Goal: Task Accomplishment & Management: Complete application form

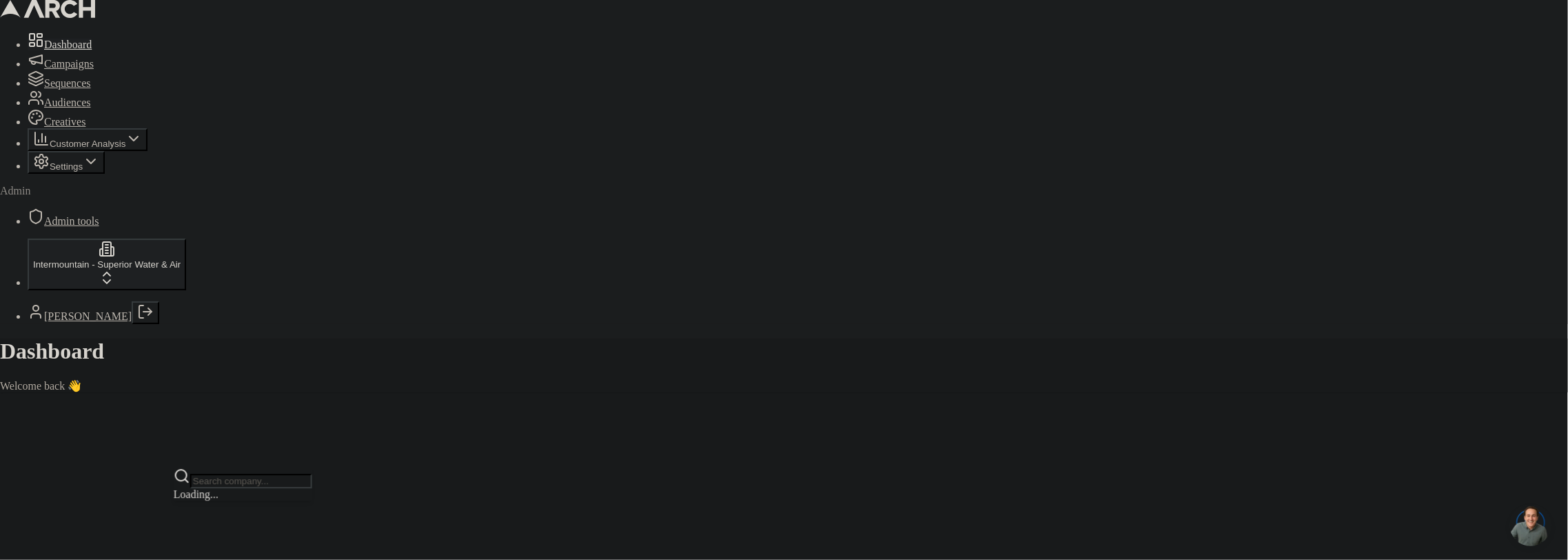
click at [159, 404] on html "Dashboard Campaigns Sequences Audiences Creatives Customer Analysis Settings Ad…" at bounding box center [784, 201] width 1568 height 404
click at [237, 483] on input "text" at bounding box center [251, 481] width 122 height 14
type input "elevated"
click at [270, 508] on div "Elevated Comfort" at bounding box center [243, 498] width 138 height 19
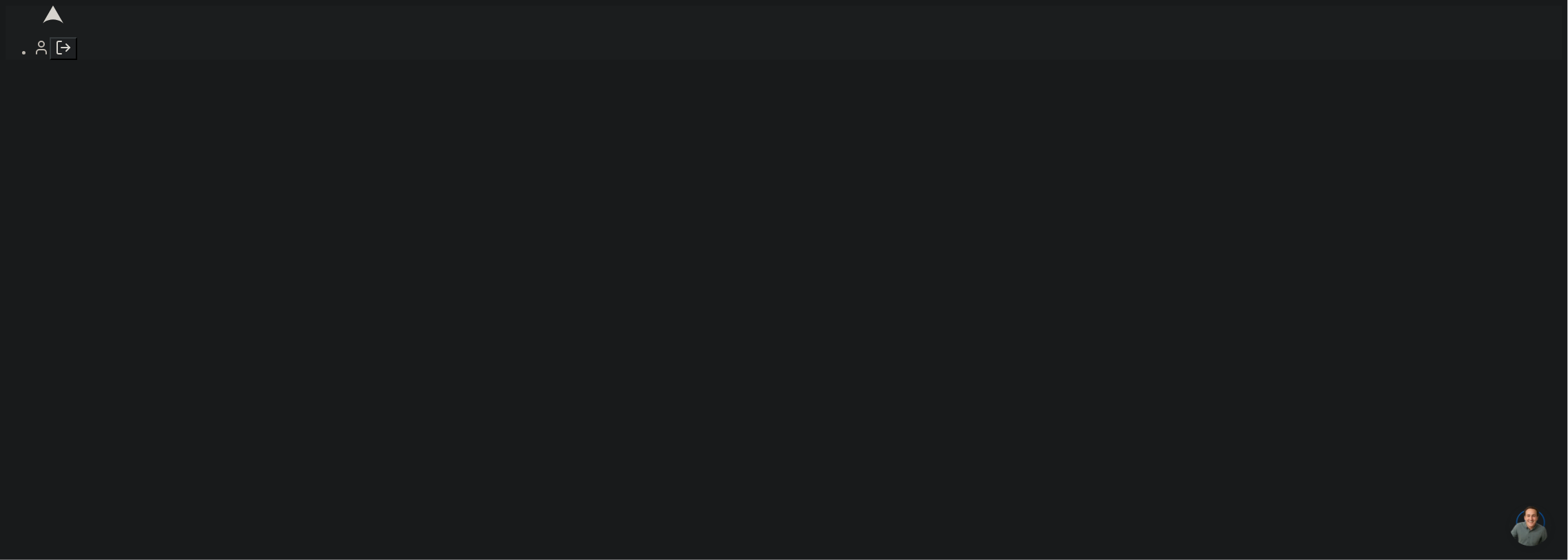
click at [50, 60] on button "Log out" at bounding box center [64, 49] width 28 height 23
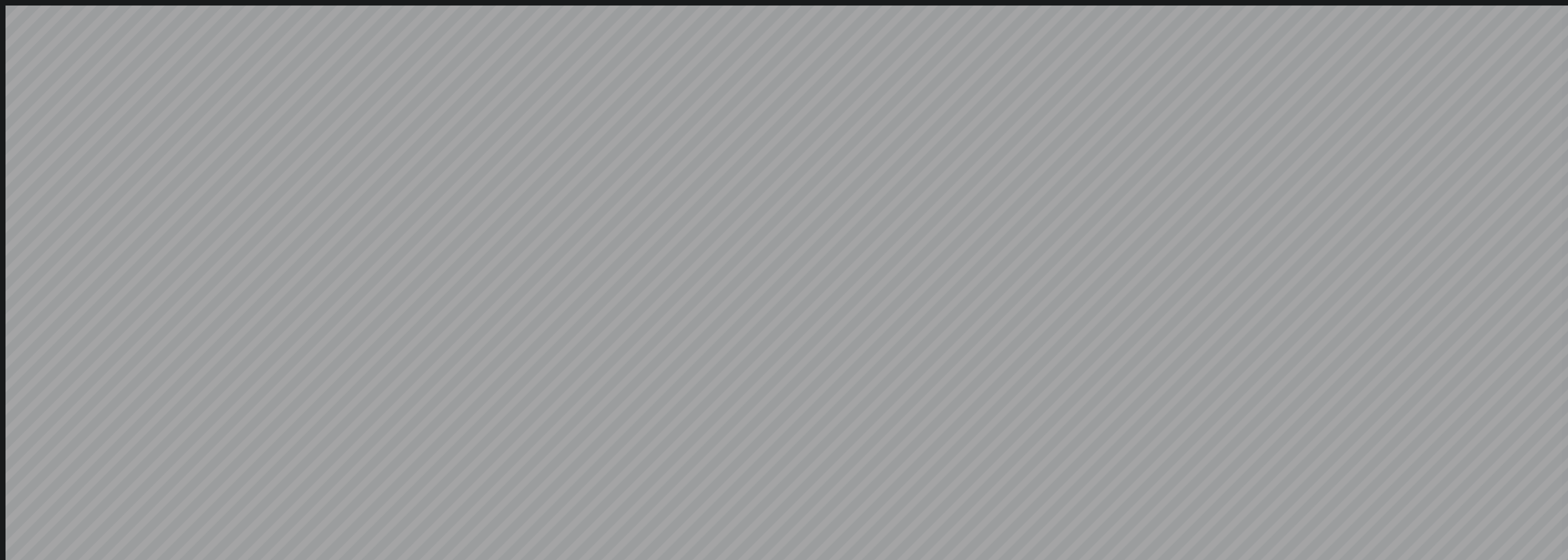
type input "sacha@getarch.com"
type input "[EMAIL_ADDRESS][DOMAIN_NAME]"
